Goal: Task Accomplishment & Management: Manage account settings

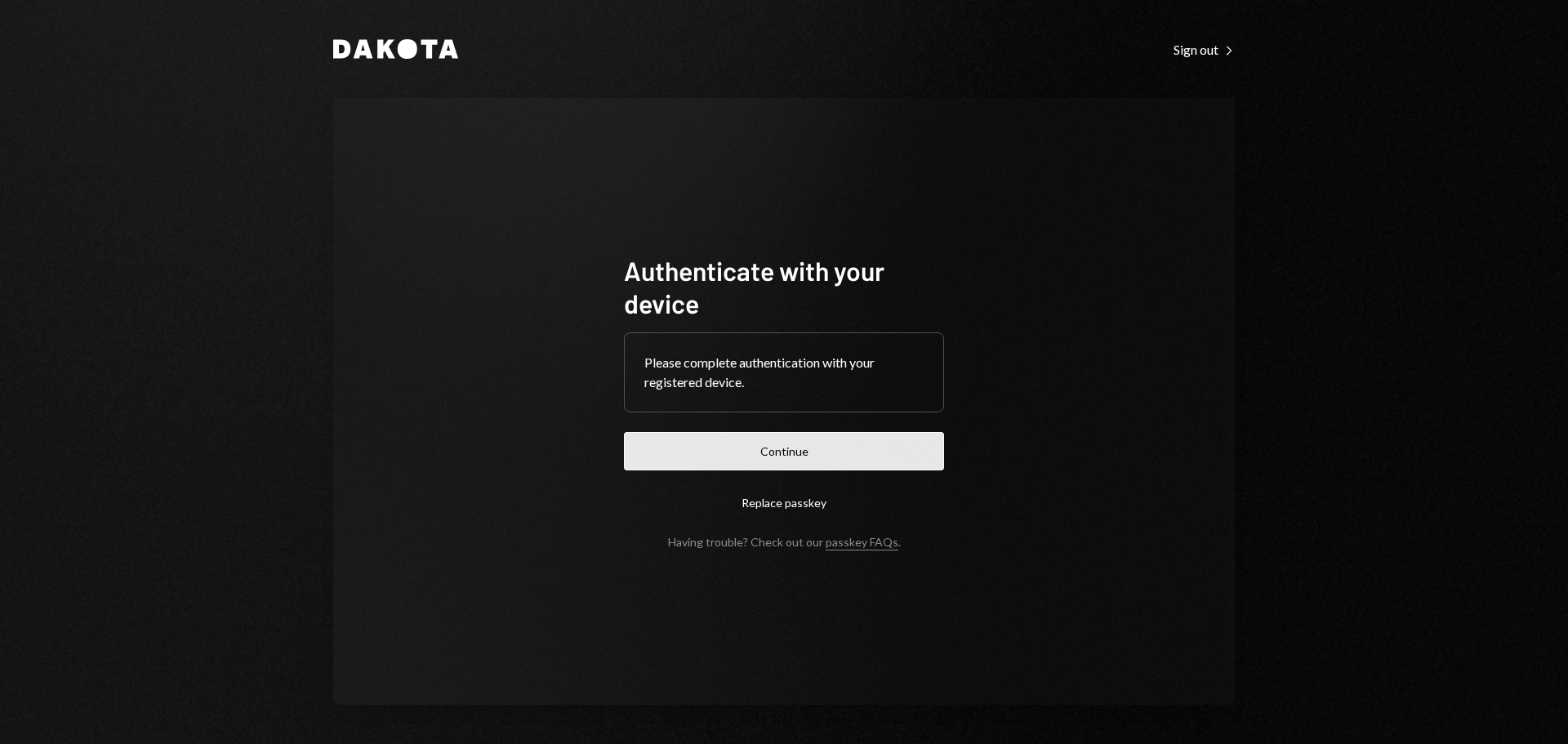
click at [827, 451] on button "Continue" at bounding box center [784, 452] width 320 height 39
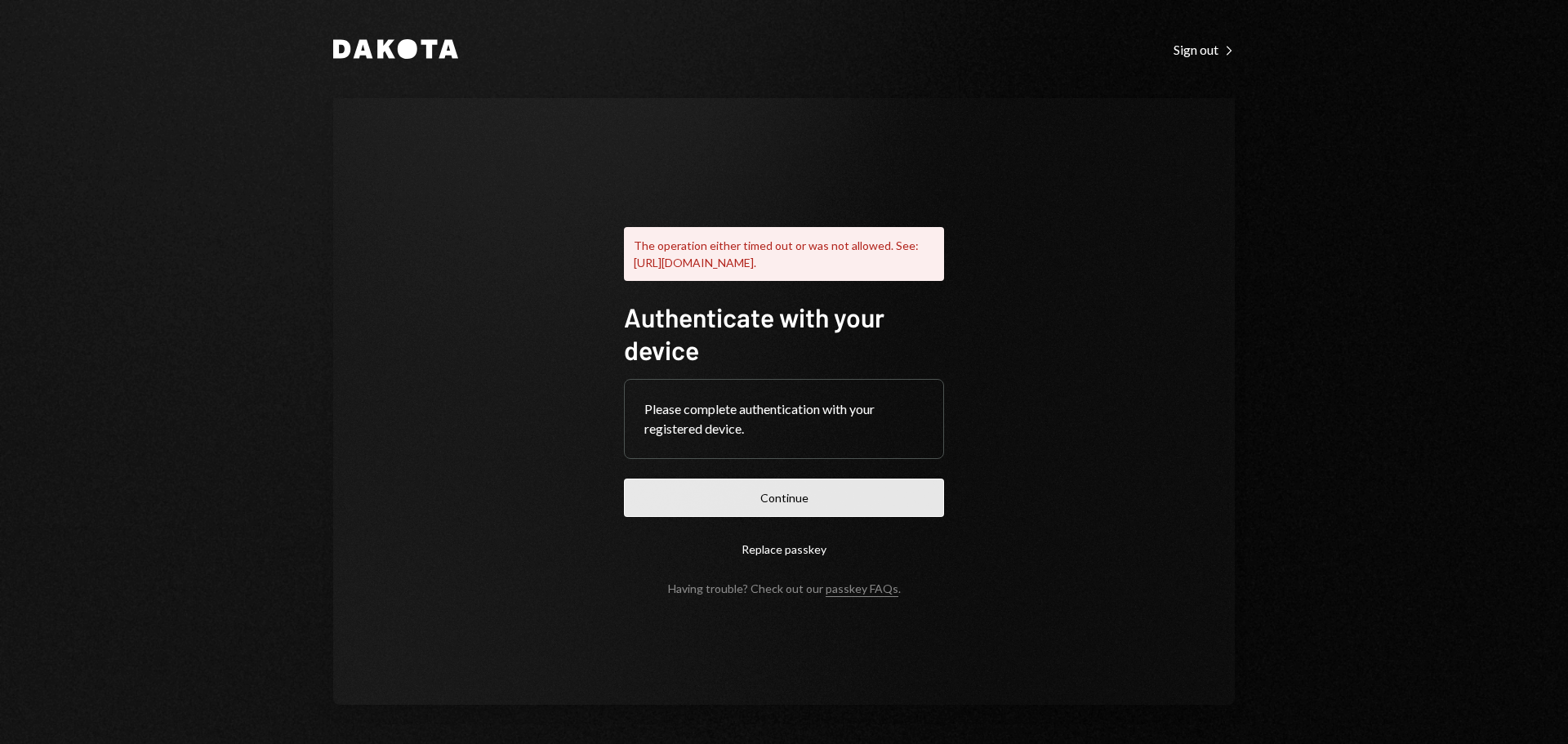
click at [788, 514] on button "Continue" at bounding box center [784, 498] width 320 height 39
click at [1198, 61] on div "Dakota Sign out Right Caret The operation either timed out or was not allowed. …" at bounding box center [784, 372] width 980 height 744
click at [1193, 47] on div "Sign out Right Caret" at bounding box center [1204, 49] width 62 height 16
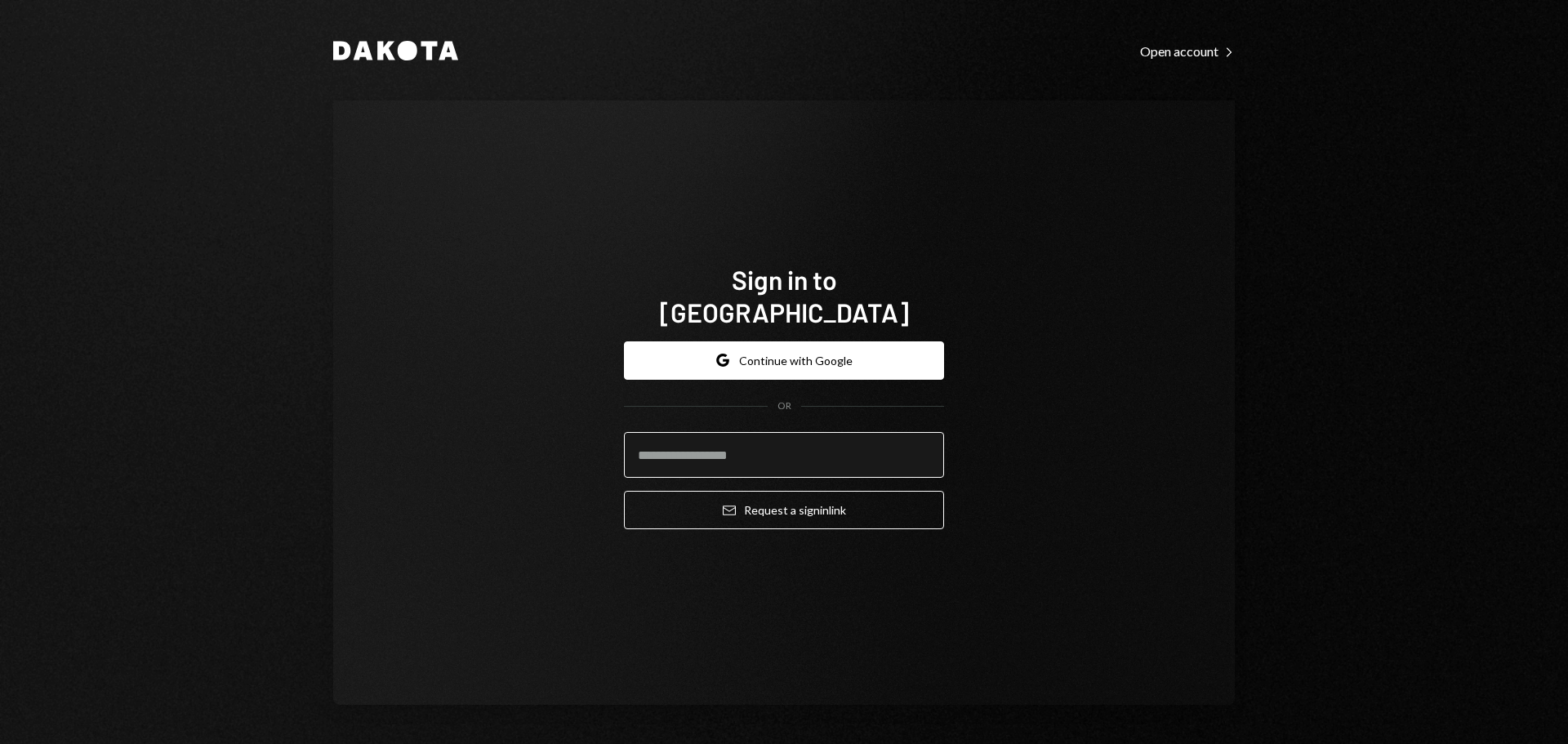
click at [787, 441] on input "email" at bounding box center [784, 455] width 320 height 45
type input "**********"
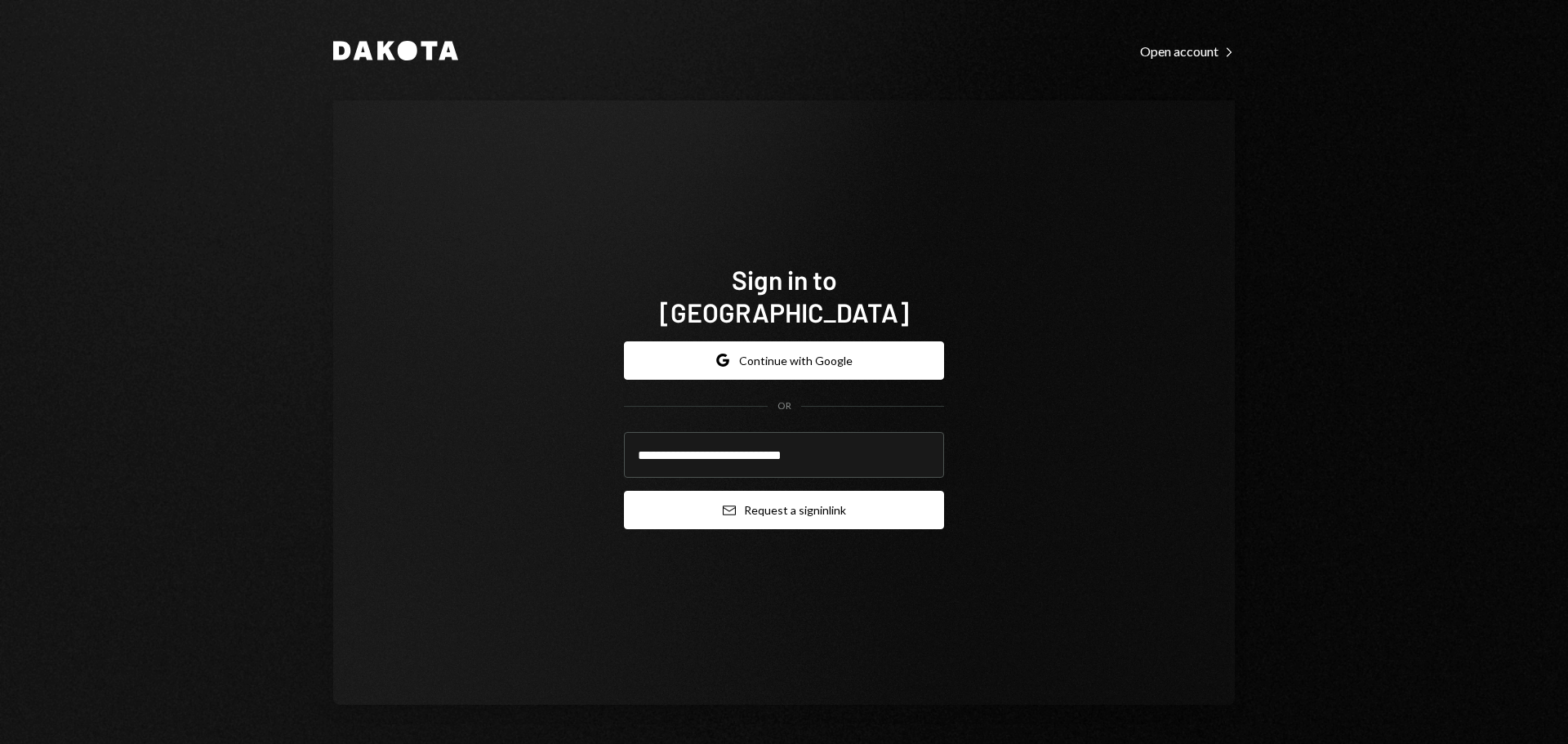
click at [776, 490] on button "Email Request a sign in link" at bounding box center [784, 510] width 320 height 39
